Goal: Navigation & Orientation: Find specific page/section

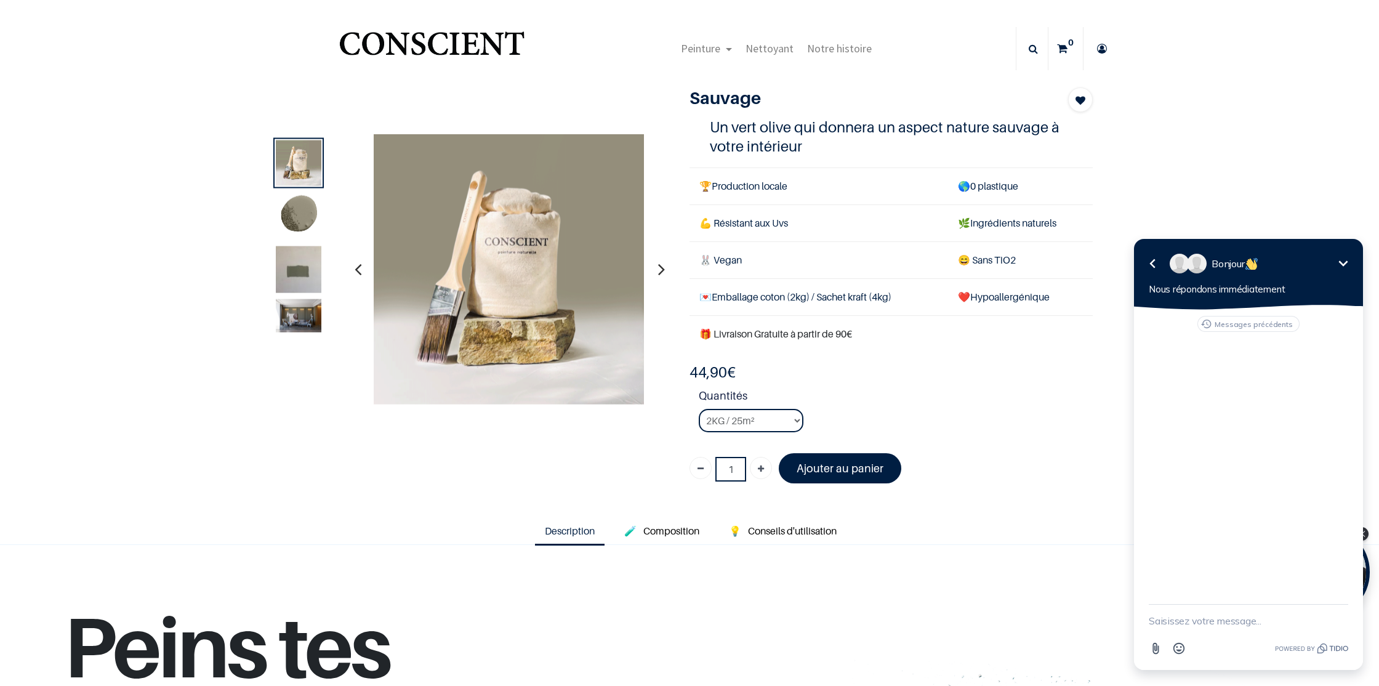
click at [308, 210] on img at bounding box center [299, 216] width 46 height 46
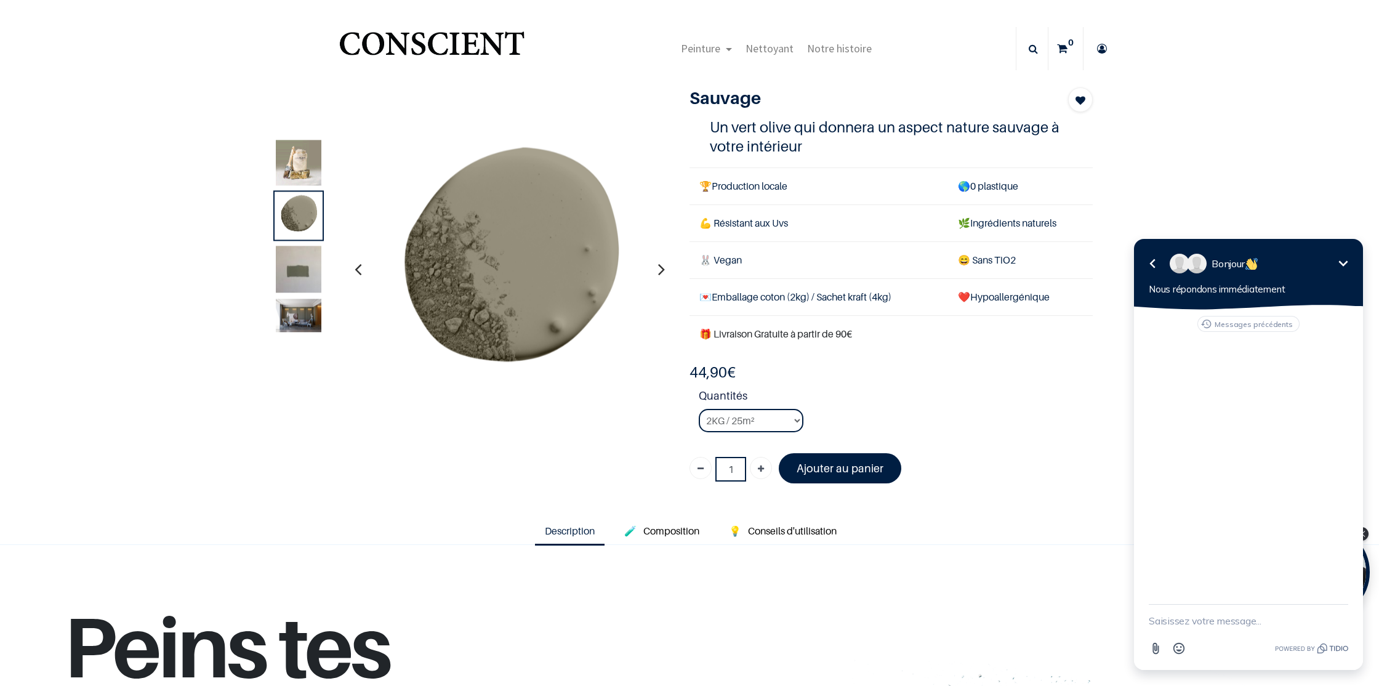
click at [298, 329] on img at bounding box center [299, 315] width 46 height 33
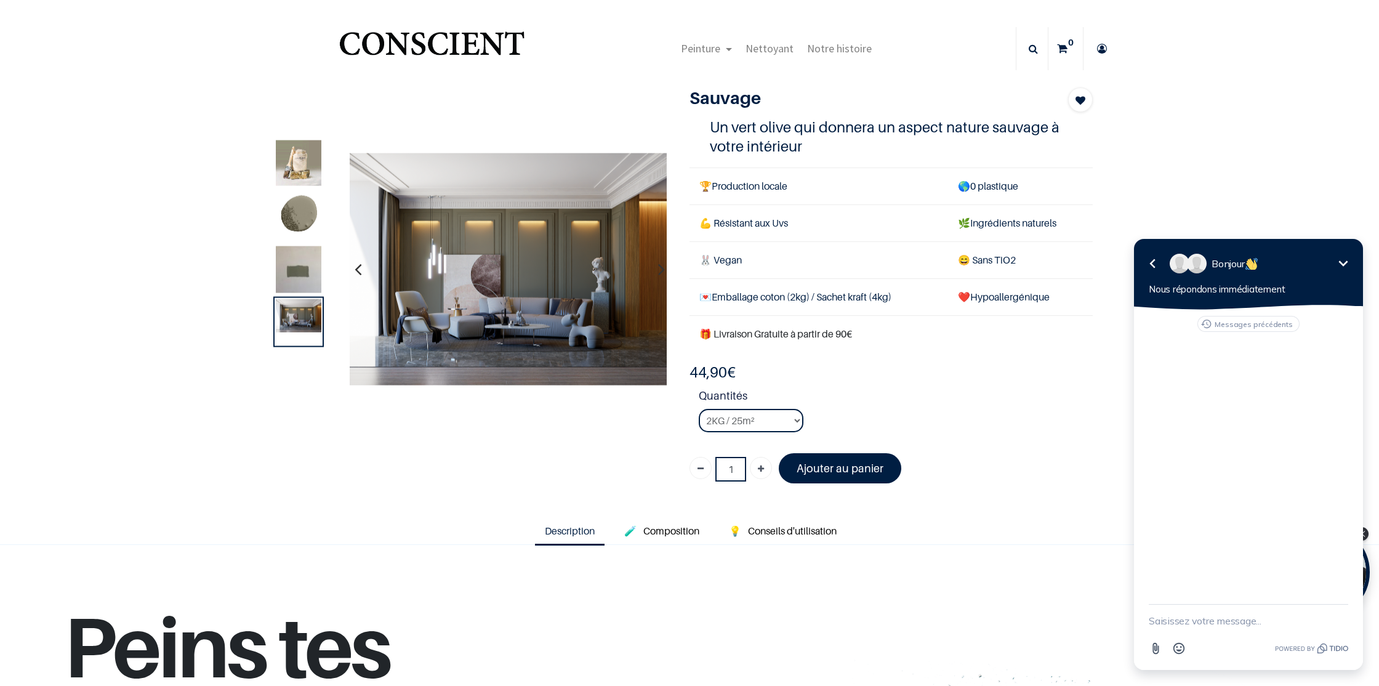
click at [303, 157] on img at bounding box center [299, 163] width 46 height 46
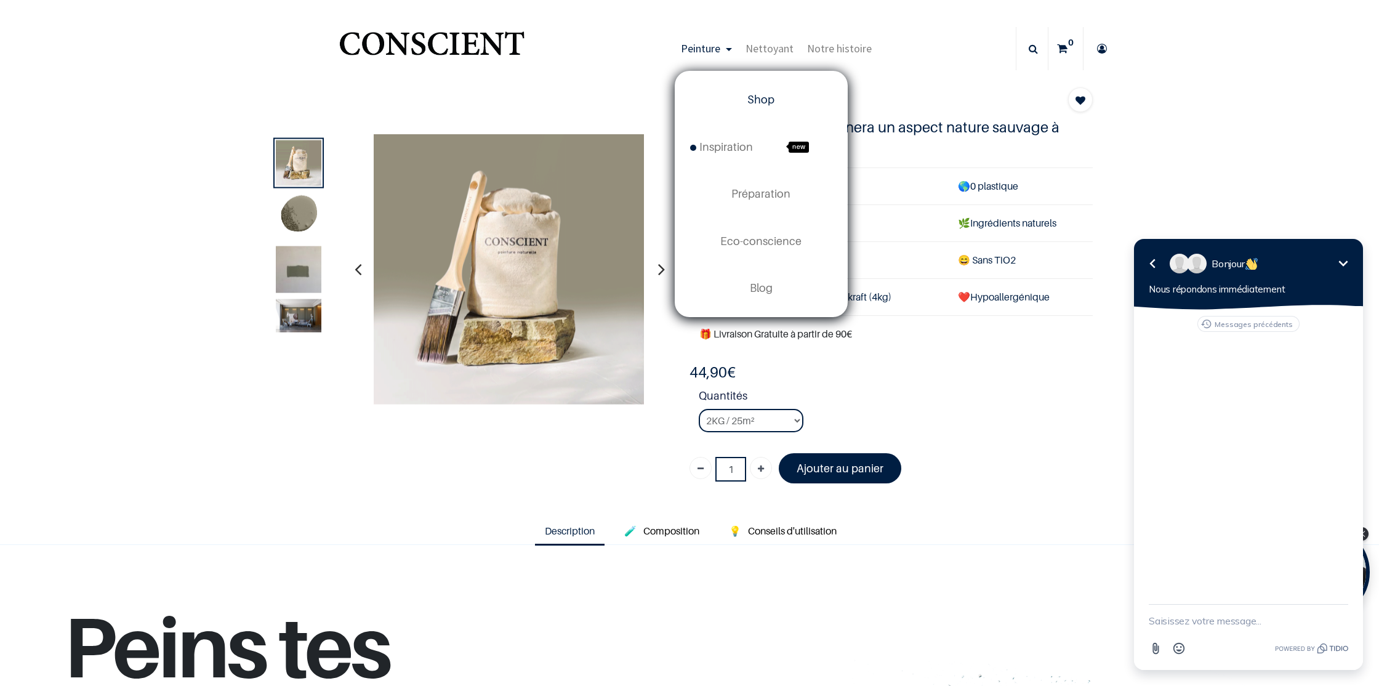
click at [752, 97] on span "Shop" at bounding box center [760, 99] width 27 height 13
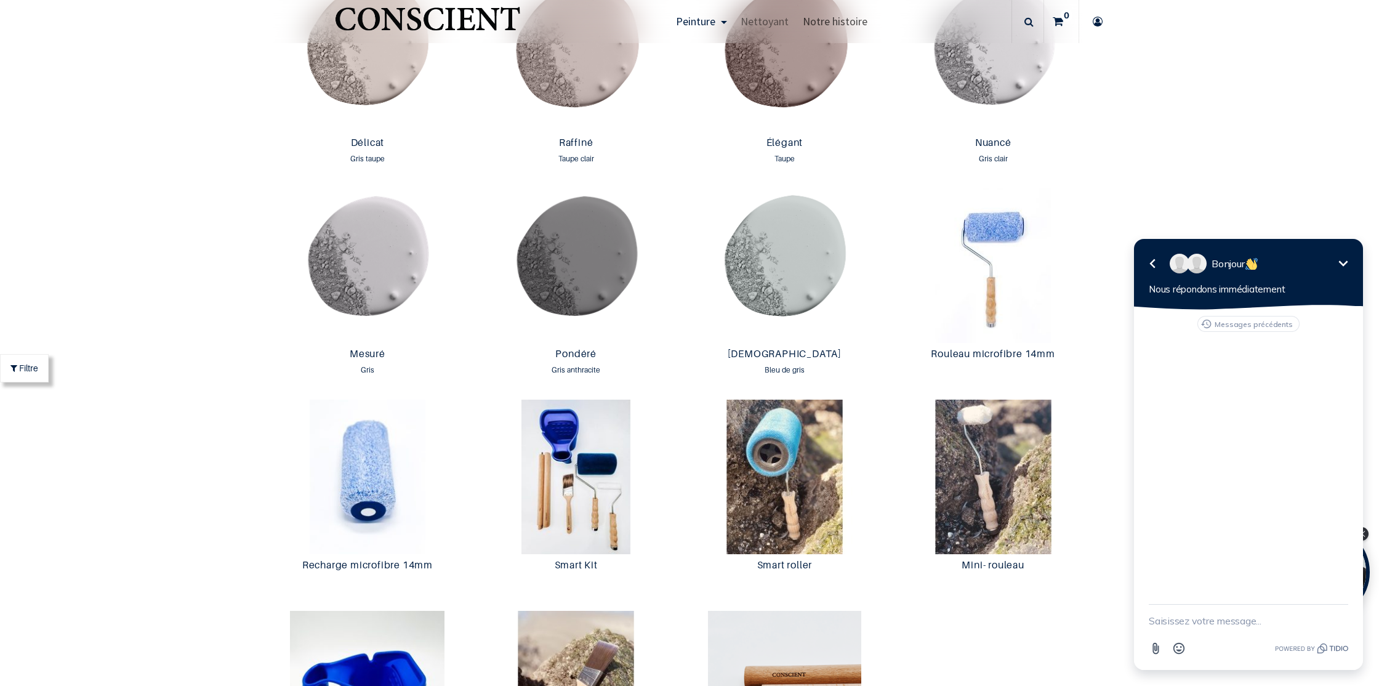
scroll to position [2141, 0]
